Goal: Task Accomplishment & Management: Use online tool/utility

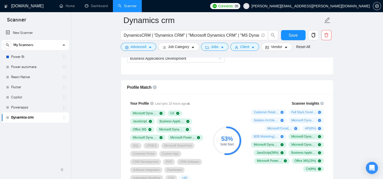
scroll to position [310, 0]
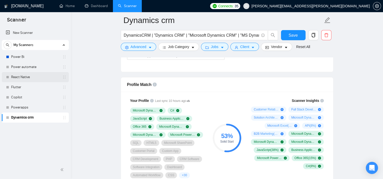
click at [23, 78] on link "React Native" at bounding box center [35, 77] width 48 height 10
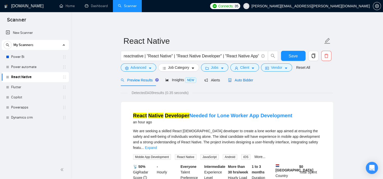
click at [242, 78] on span "Auto Bidder" at bounding box center [240, 80] width 25 height 4
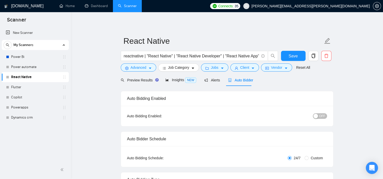
radio input "false"
radio input "true"
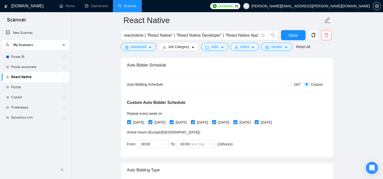
scroll to position [76, 0]
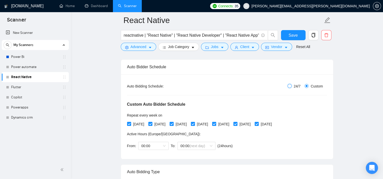
click at [291, 87] on input "24/7" at bounding box center [290, 86] width 4 height 4
radio input "true"
radio input "false"
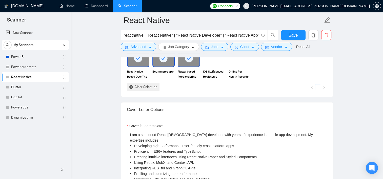
scroll to position [532, 0]
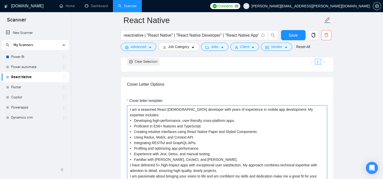
click at [275, 109] on textarea "I am a seasoned React [DEMOGRAPHIC_DATA] developer with years of experience in …" at bounding box center [227, 163] width 200 height 114
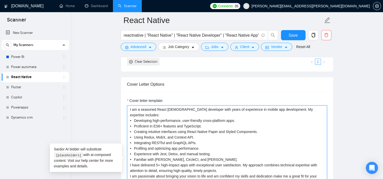
click at [276, 109] on textarea "I am a seasoned React [DEMOGRAPHIC_DATA] developer with years of experience in …" at bounding box center [227, 163] width 200 height 114
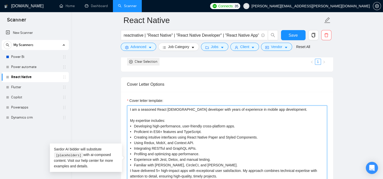
click at [129, 109] on textarea "I am a seasoned React [DEMOGRAPHIC_DATA] developer with years of experience in …" at bounding box center [227, 163] width 200 height 114
paste textarea "Hi, [use the client’s name if it’s mentioned in the description, if none or com…"
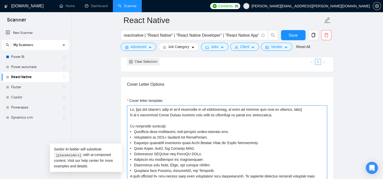
click at [302, 108] on textarea "Cover letter template:" at bounding box center [227, 163] width 200 height 114
click at [201, 115] on textarea "Cover letter template:" at bounding box center [227, 163] width 200 height 114
click at [209, 115] on textarea "Cover letter template:" at bounding box center [227, 163] width 200 height 114
click at [199, 114] on textarea "Cover letter template:" at bounding box center [227, 163] width 200 height 114
click at [150, 120] on textarea "Cover letter template:" at bounding box center [227, 163] width 200 height 114
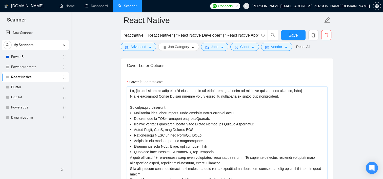
scroll to position [507, 0]
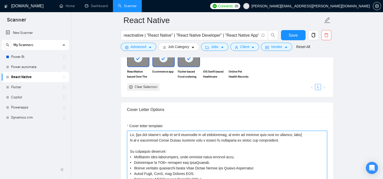
type textarea "Lo, [ips dol sitame’c adip el se’d eiusmodte in utl etdoloremag, al enim ad min…"
